Goal: Complete application form: Complete application form

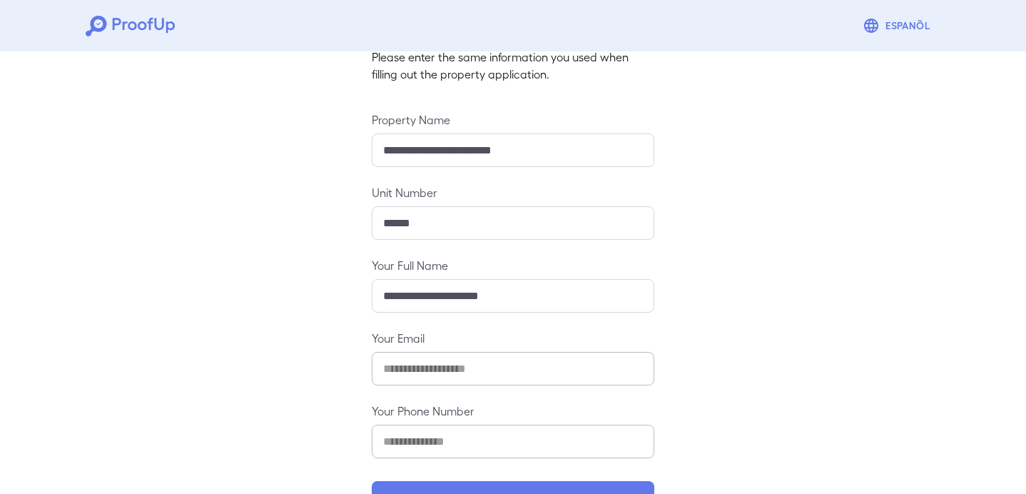
scroll to position [153, 0]
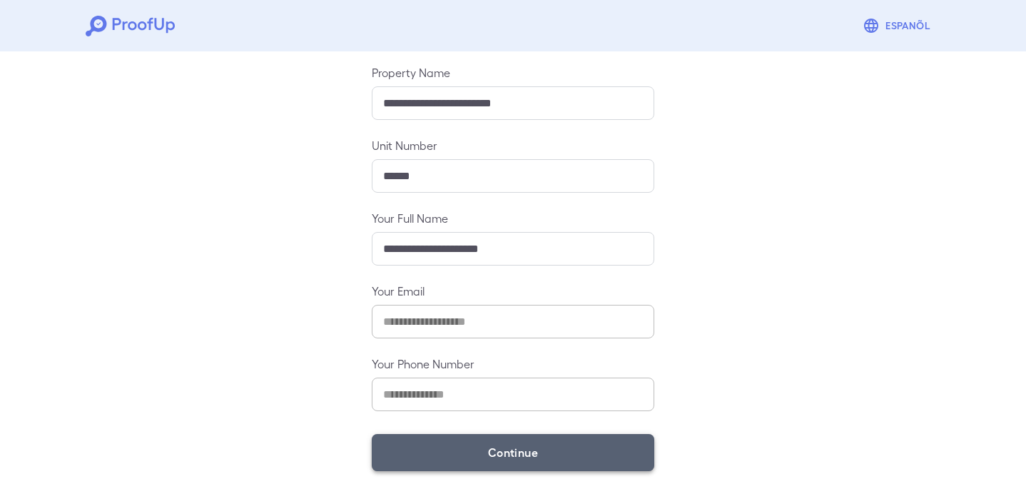
click at [408, 447] on button "Continue" at bounding box center [513, 452] width 283 height 37
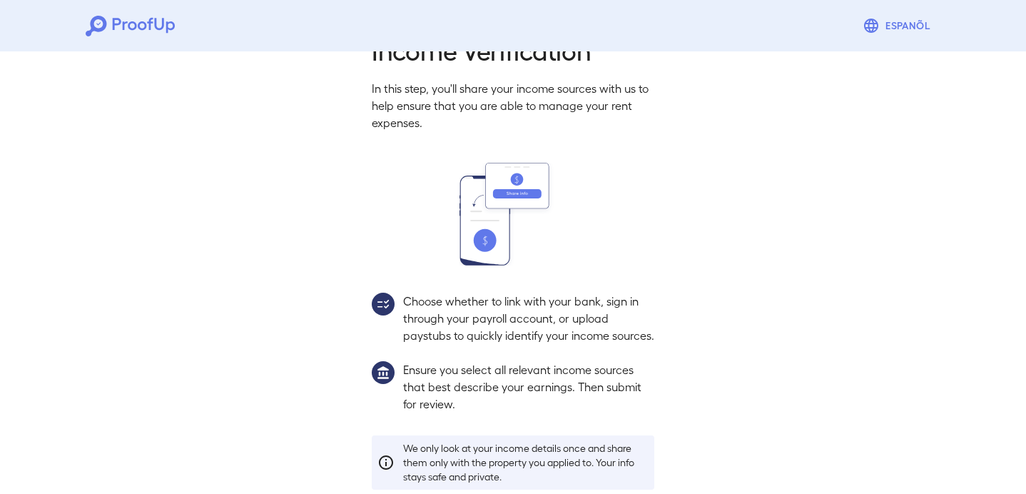
scroll to position [132, 0]
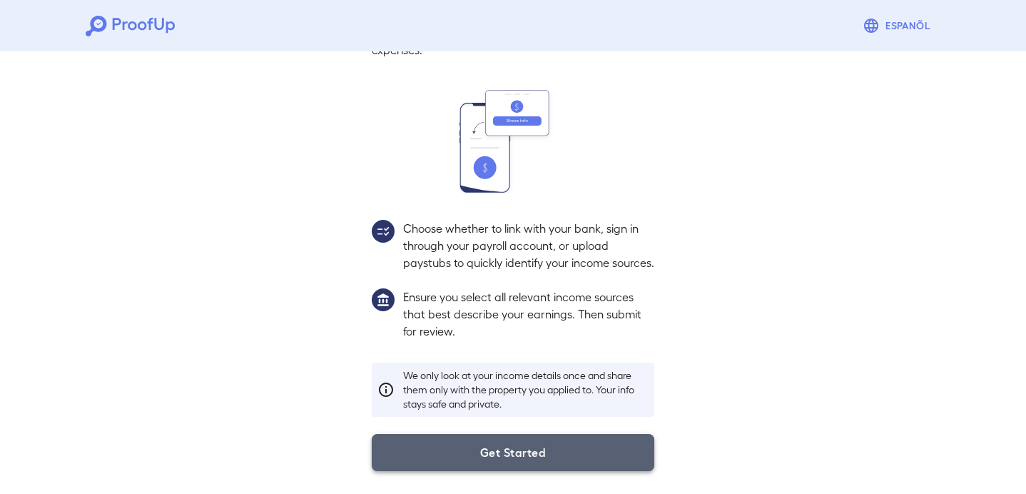
click at [511, 456] on button "Get Started" at bounding box center [513, 452] width 283 height 37
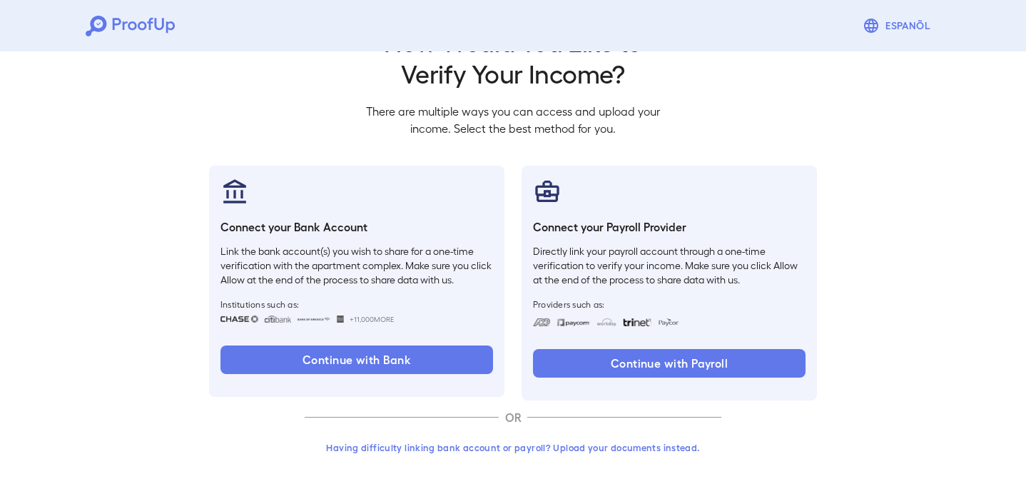
click at [423, 449] on button "Having difficulty linking bank account or payroll? Upload your documents instea…" at bounding box center [513, 448] width 417 height 26
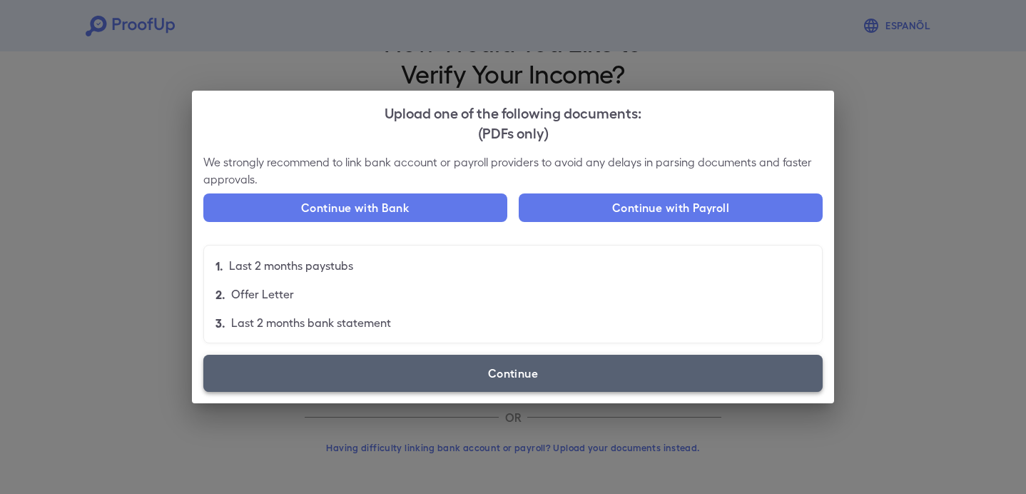
click at [423, 378] on label "Continue" at bounding box center [513, 373] width 620 height 37
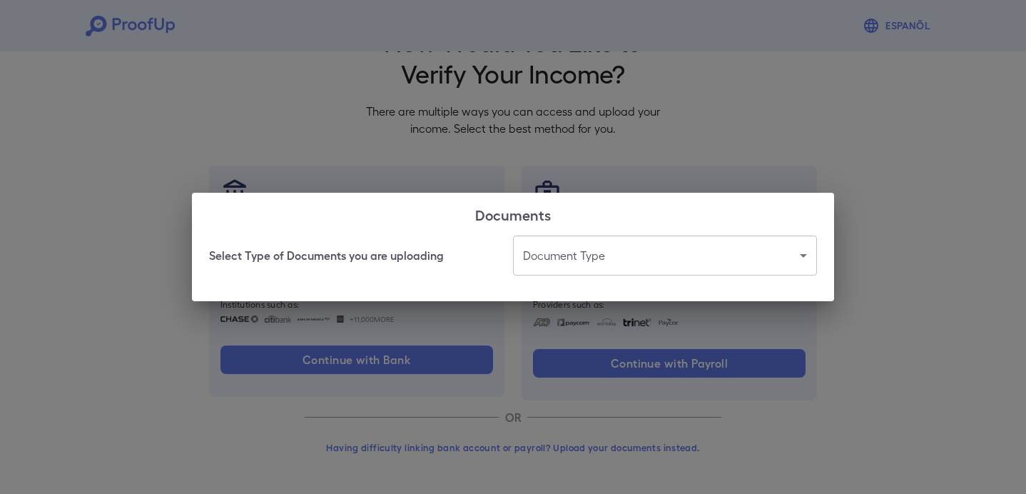
click at [599, 214] on h2 "Documents" at bounding box center [513, 214] width 642 height 43
click at [542, 253] on body "Espanõl Go back How Would You Like to Verify Your Income? There are multiple wa…" at bounding box center [513, 221] width 1026 height 545
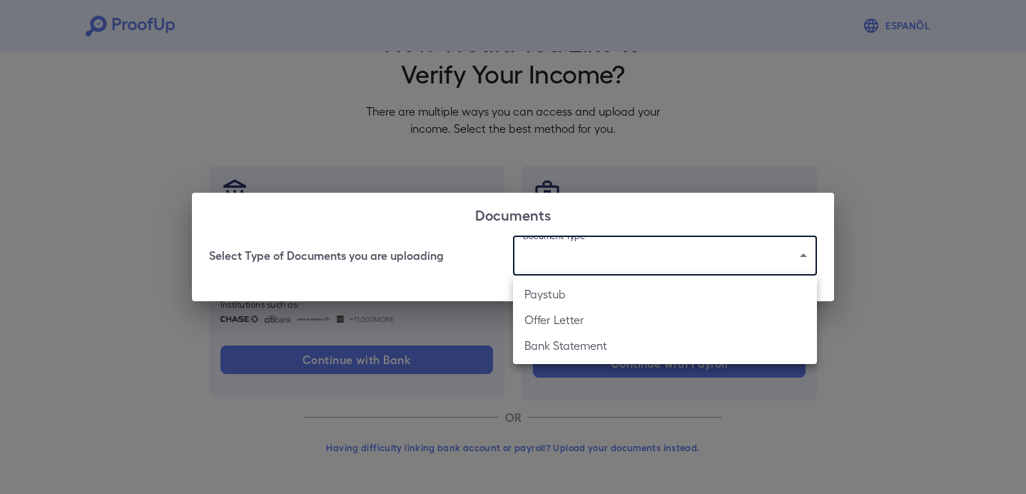
click at [545, 353] on li "Bank Statement" at bounding box center [665, 346] width 304 height 26
type input "**********"
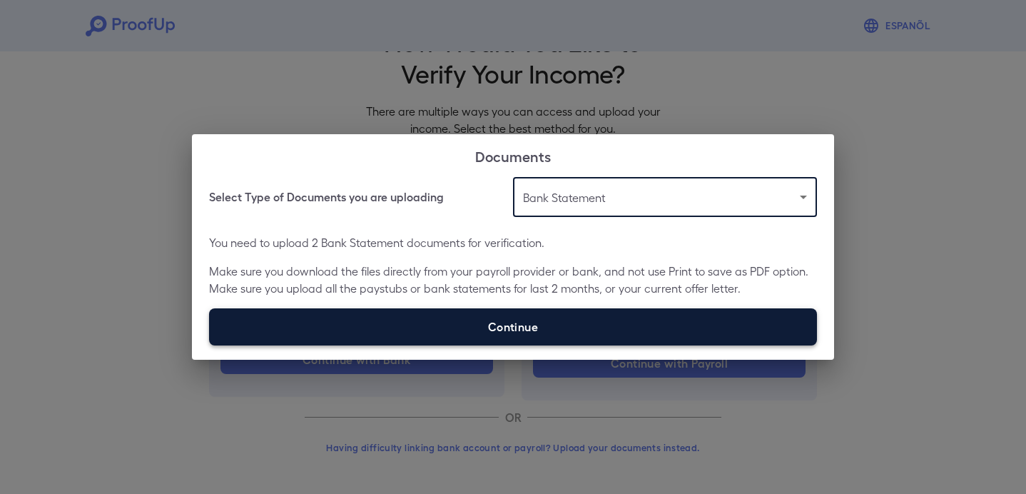
click at [533, 318] on label "Continue" at bounding box center [513, 326] width 608 height 37
click at [210, 345] on input "Continue" at bounding box center [209, 345] width 1 height 1
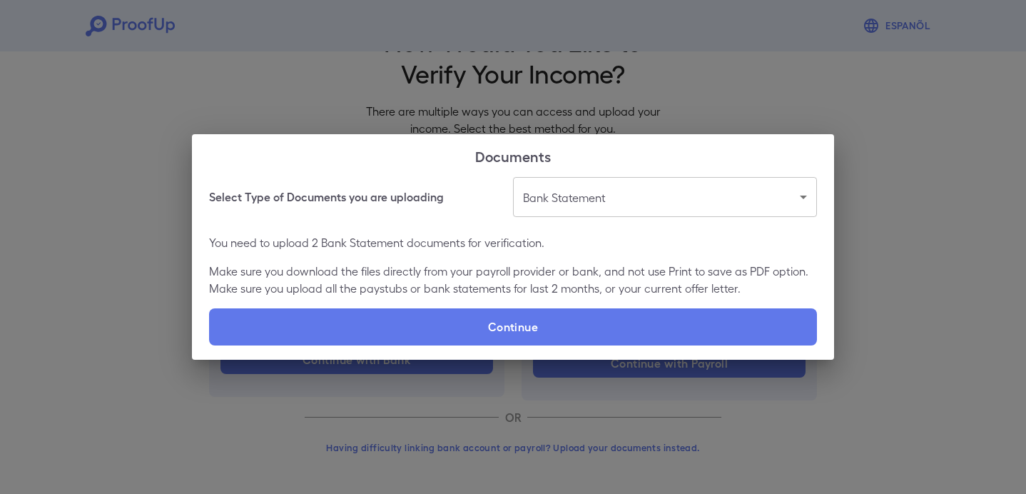
type input "**********"
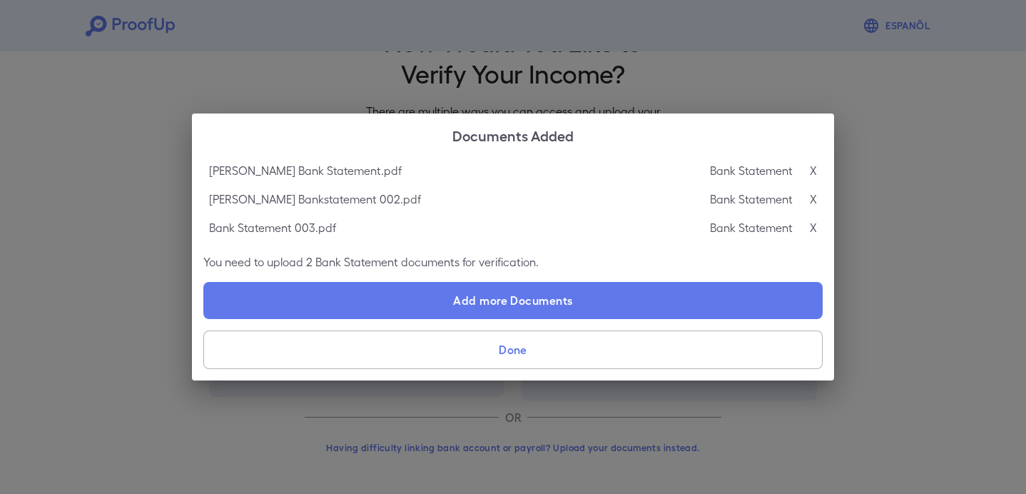
click at [616, 358] on button "Done" at bounding box center [513, 349] width 620 height 39
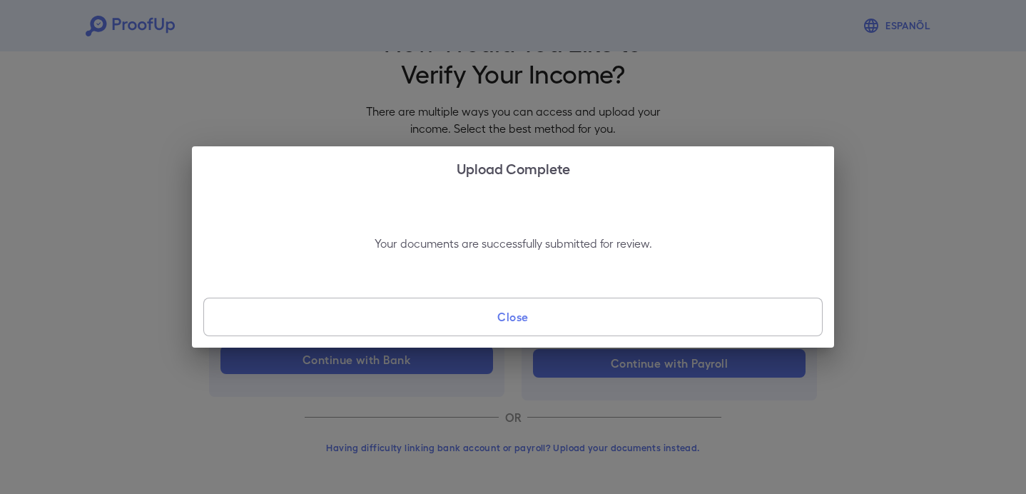
click at [623, 316] on button "Close" at bounding box center [513, 317] width 620 height 39
